Goal: Task Accomplishment & Management: Manage account settings

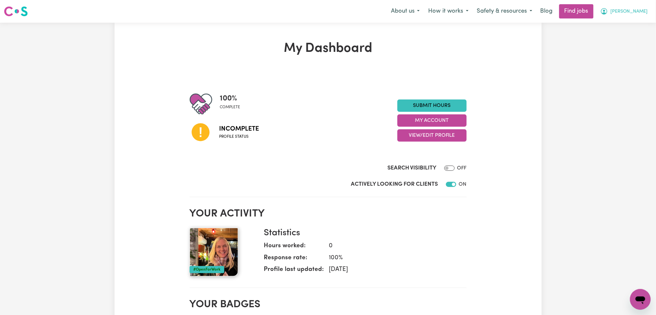
click at [652, 8] on button "[PERSON_NAME]" at bounding box center [624, 12] width 56 height 14
click at [621, 51] on link "Logout" at bounding box center [626, 49] width 51 height 12
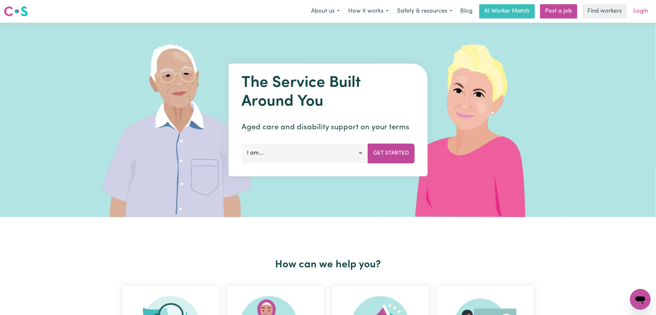
click at [648, 12] on link "Login" at bounding box center [641, 11] width 22 height 14
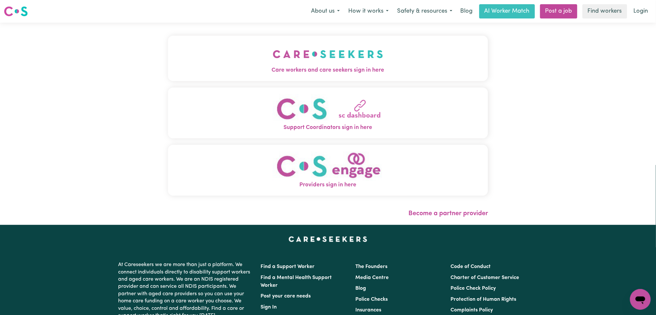
click at [216, 57] on button "Care workers and care seekers sign in here" at bounding box center [328, 58] width 320 height 45
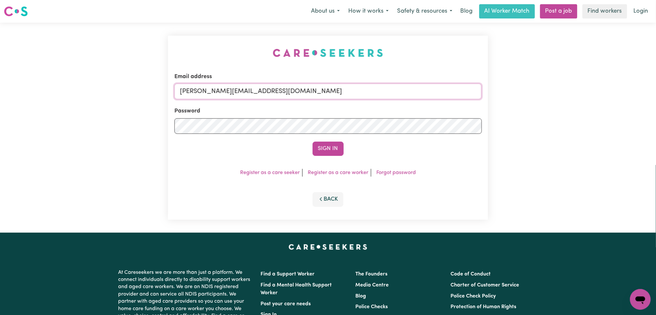
click at [248, 87] on input "[PERSON_NAME][EMAIL_ADDRESS][DOMAIN_NAME]" at bounding box center [328, 92] width 308 height 16
drag, startPoint x: 214, startPoint y: 90, endPoint x: 439, endPoint y: 108, distance: 225.4
click at [439, 108] on form "Email address Superuser~[EMAIL_ADDRESS][DOMAIN_NAME] Password Sign In" at bounding box center [328, 114] width 308 height 83
type input "Superuser~[EMAIL_ADDRESS][DOMAIN_NAME]"
click at [324, 149] on button "Sign In" at bounding box center [328, 148] width 31 height 14
